Goal: Use online tool/utility: Utilize a website feature to perform a specific function

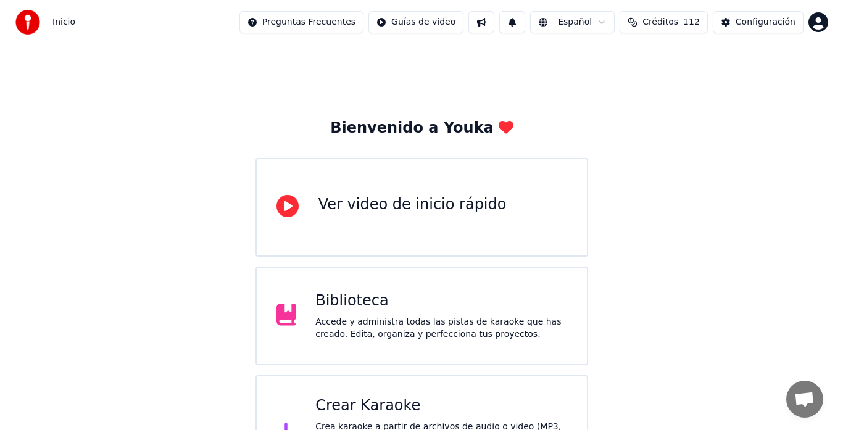
scroll to position [49, 0]
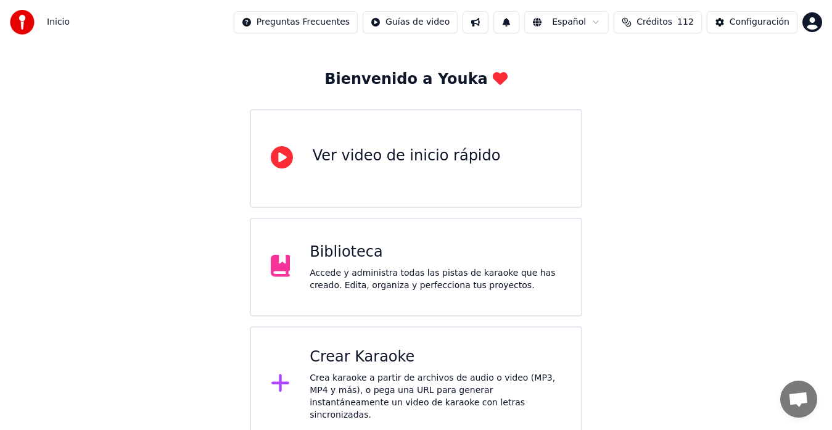
click at [376, 365] on div "Crear Karaoke" at bounding box center [436, 357] width 252 height 20
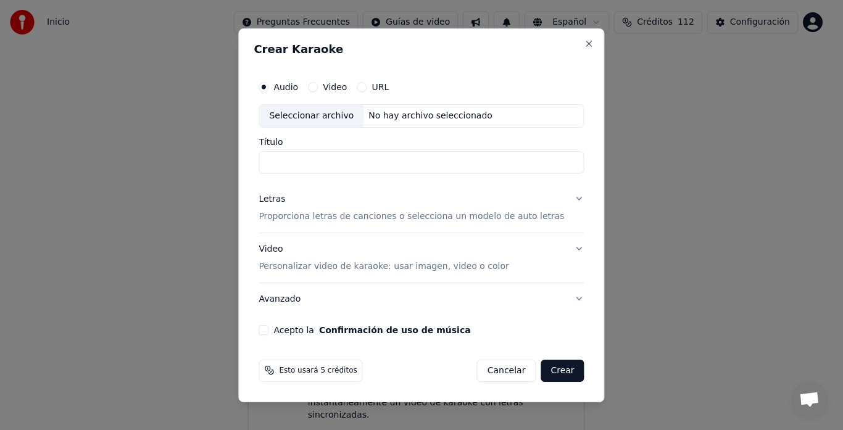
click at [295, 89] on label "Audio" at bounding box center [285, 87] width 25 height 9
click at [268, 89] on button "Audio" at bounding box center [264, 87] width 10 height 10
click at [313, 119] on div "Seleccionar archivo" at bounding box center [311, 116] width 104 height 22
click at [455, 161] on input "**********" at bounding box center [421, 162] width 325 height 22
type input "**********"
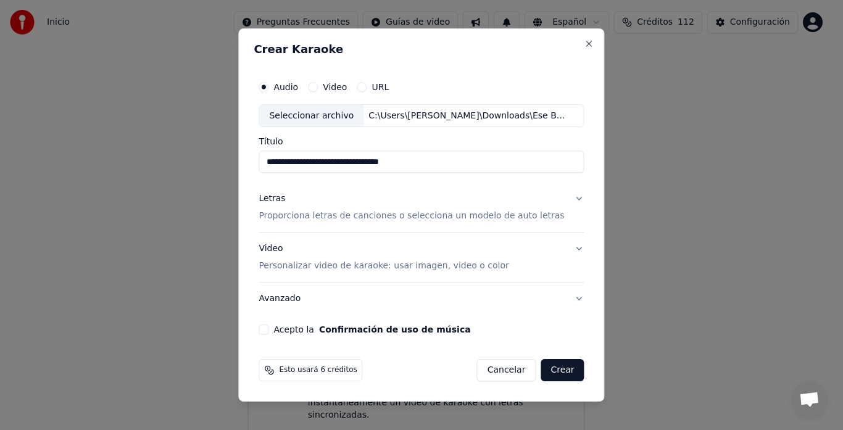
click at [281, 196] on div "Letras" at bounding box center [272, 199] width 27 height 12
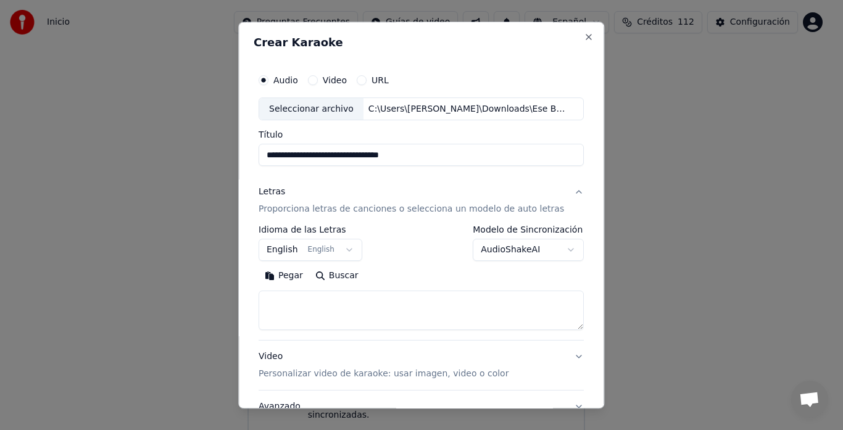
click at [290, 246] on button "English English" at bounding box center [311, 250] width 104 height 22
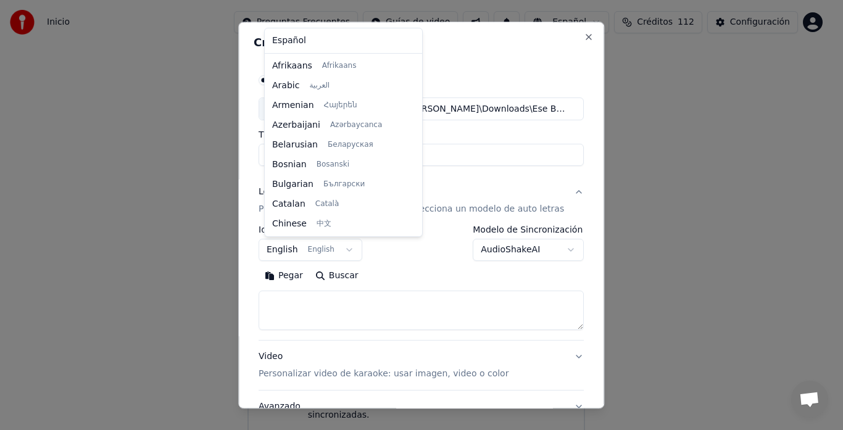
scroll to position [99, 0]
select select "**"
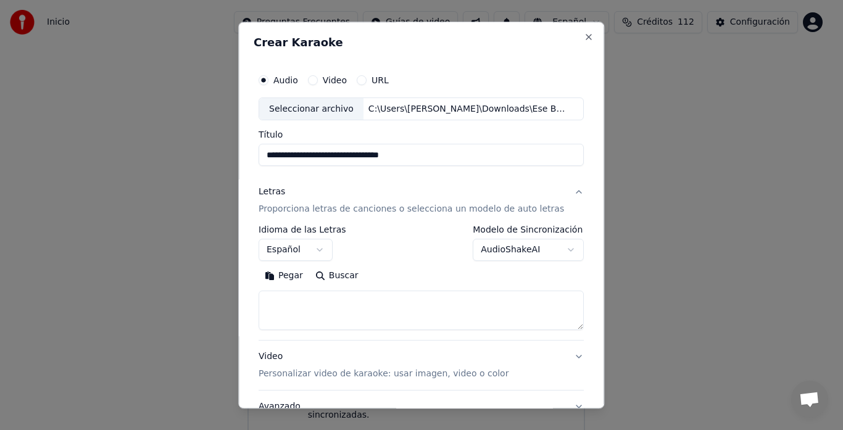
click at [297, 276] on button "Pegar" at bounding box center [284, 277] width 51 height 20
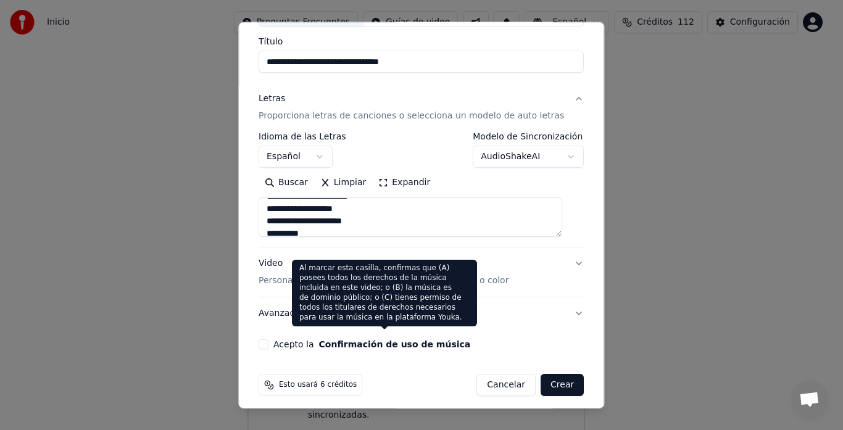
scroll to position [101, 0]
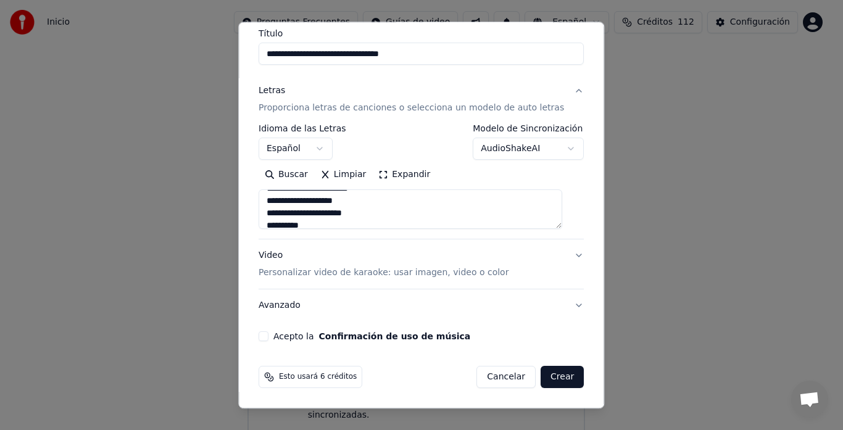
click at [268, 336] on button "Acepto la Confirmación de uso de música" at bounding box center [264, 337] width 10 height 10
click at [555, 150] on button "AudioShakeAI" at bounding box center [528, 149] width 111 height 22
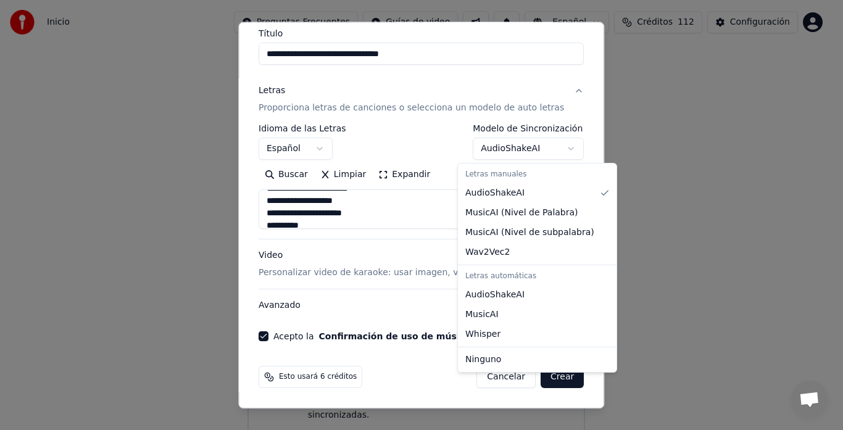
click at [585, 91] on body "**********" at bounding box center [416, 196] width 832 height 491
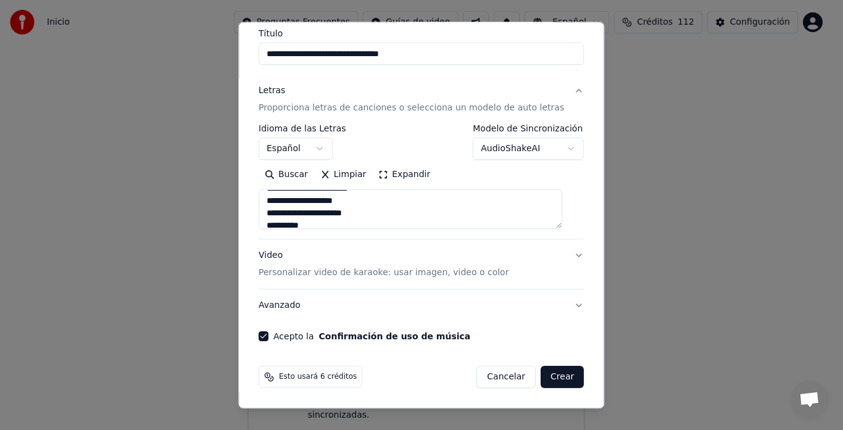
click at [545, 372] on button "Crear" at bounding box center [561, 377] width 43 height 22
type textarea "**********"
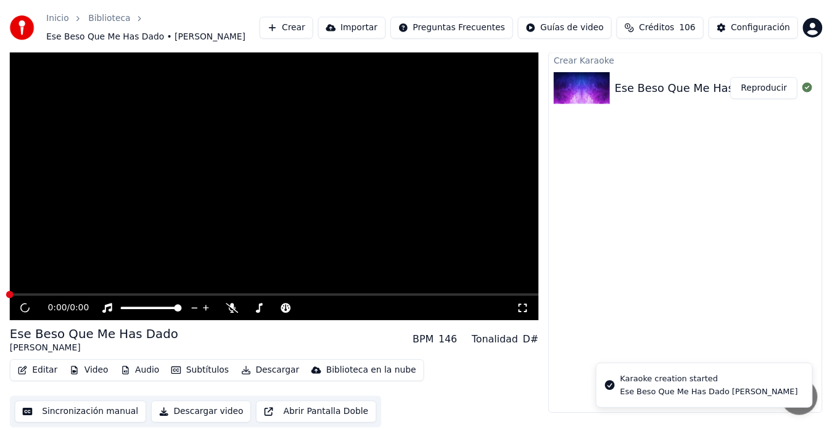
scroll to position [15, 0]
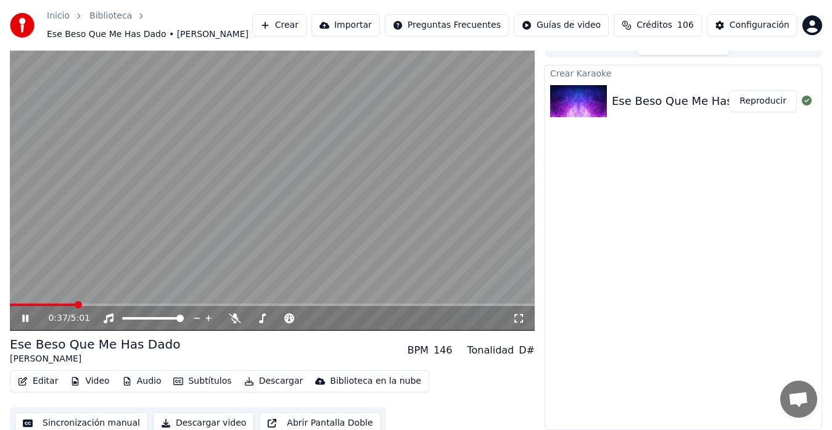
click at [20, 321] on icon at bounding box center [34, 318] width 28 height 10
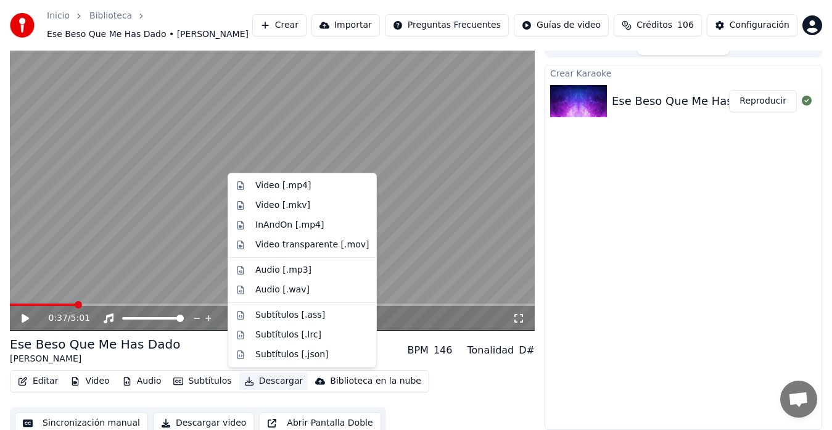
click at [274, 379] on button "Descargar" at bounding box center [273, 381] width 69 height 17
click at [281, 184] on div "Video [.mp4]" at bounding box center [283, 186] width 56 height 12
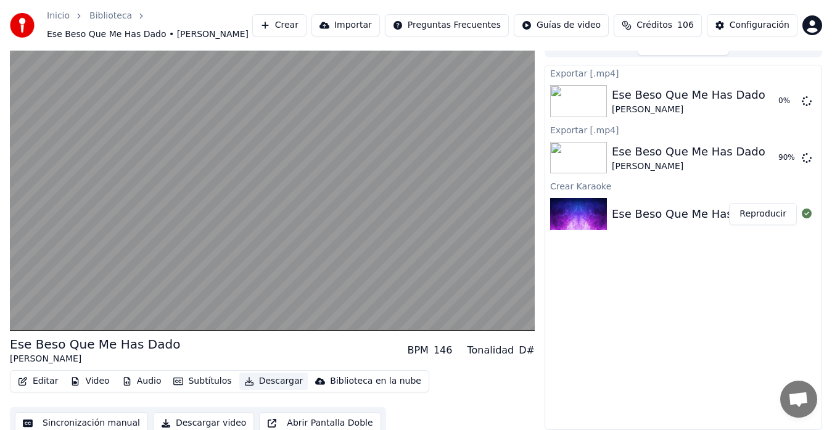
scroll to position [25, 0]
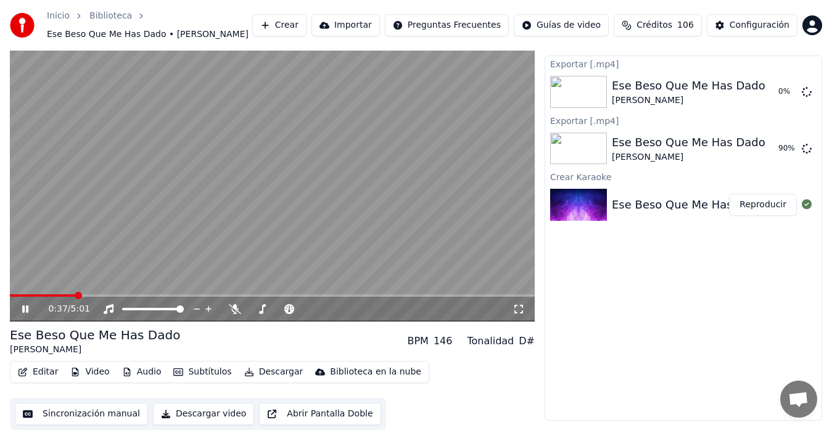
click at [30, 307] on icon at bounding box center [34, 309] width 28 height 10
click at [808, 87] on span at bounding box center [807, 84] width 6 height 6
click at [806, 93] on icon at bounding box center [807, 91] width 10 height 10
click at [766, 150] on button "Mostrar" at bounding box center [770, 149] width 54 height 22
